Goal: Entertainment & Leisure: Consume media (video, audio)

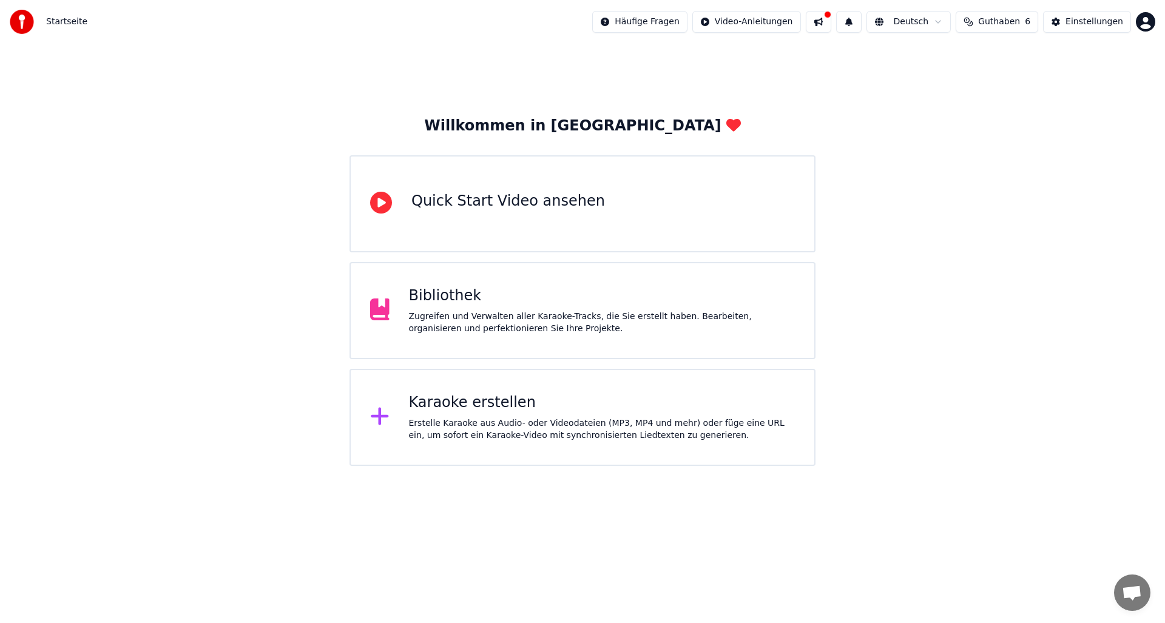
click at [507, 308] on div "Bibliothek Zugreifen und Verwalten aller Karaoke-Tracks, die Sie erstellt haben…" at bounding box center [602, 310] width 387 height 49
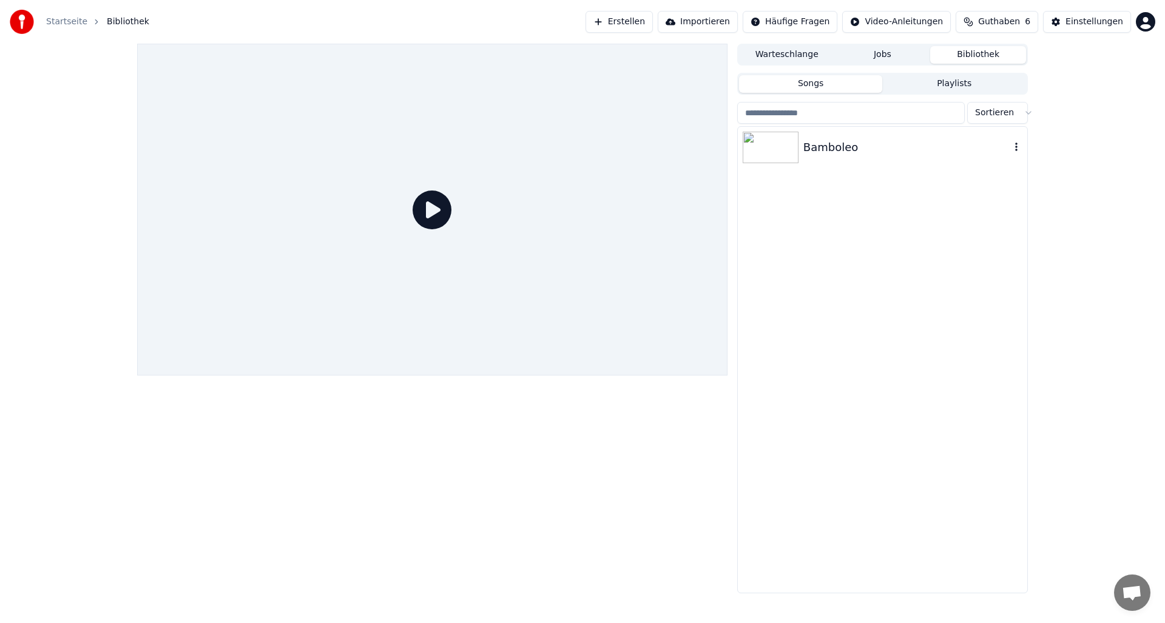
click at [763, 147] on img at bounding box center [771, 148] width 56 height 32
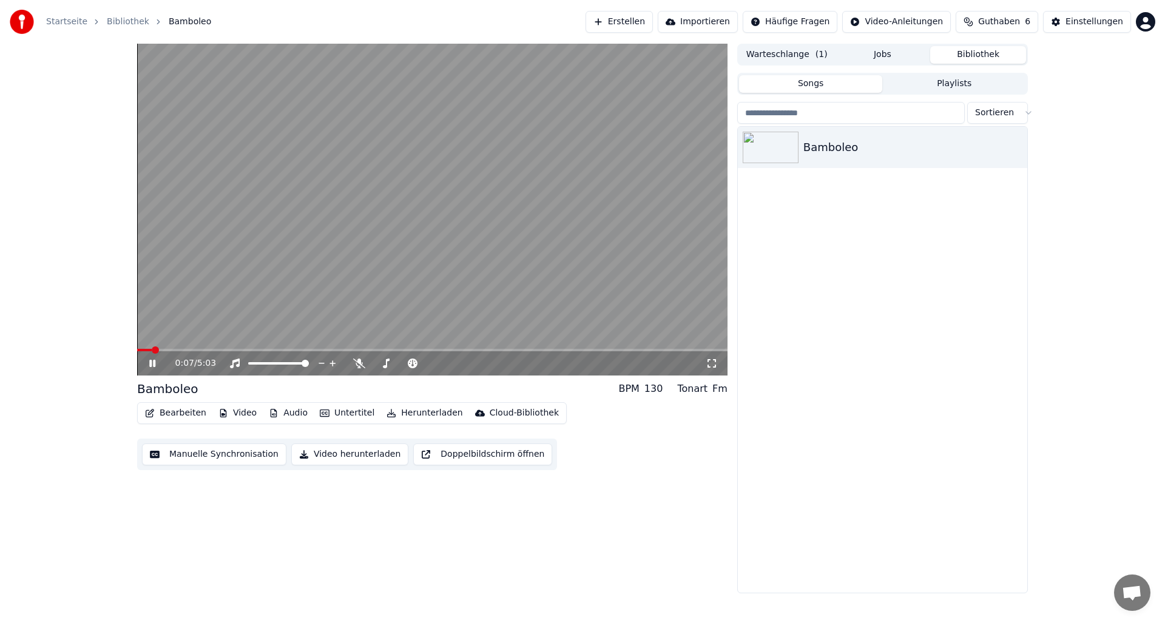
click at [149, 362] on icon at bounding box center [152, 363] width 6 height 7
click at [151, 362] on icon at bounding box center [152, 363] width 7 height 8
click at [151, 362] on icon at bounding box center [152, 363] width 6 height 7
